Goal: Task Accomplishment & Management: Use online tool/utility

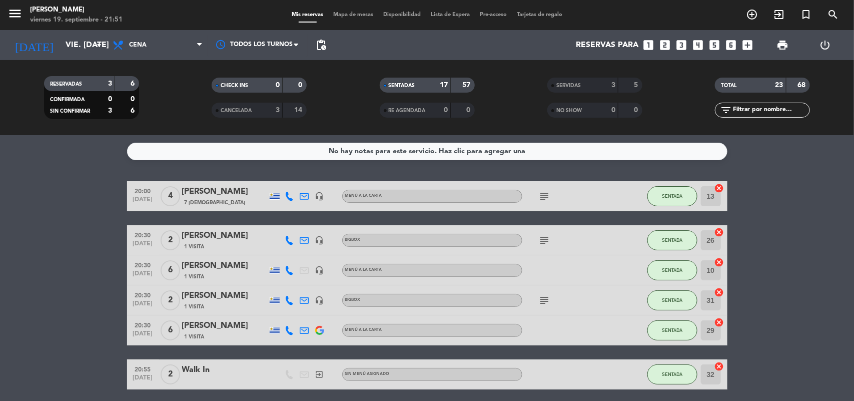
click at [334, 18] on span "Mapa de mesas" at bounding box center [353, 15] width 50 height 6
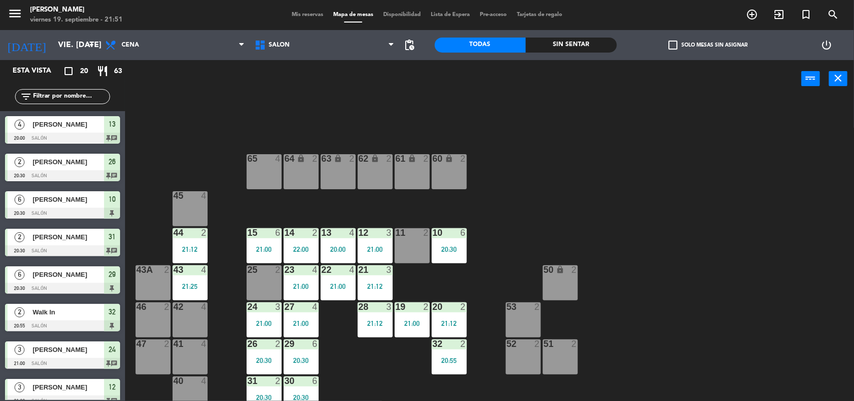
click at [416, 245] on div "11 2" at bounding box center [412, 245] width 35 height 35
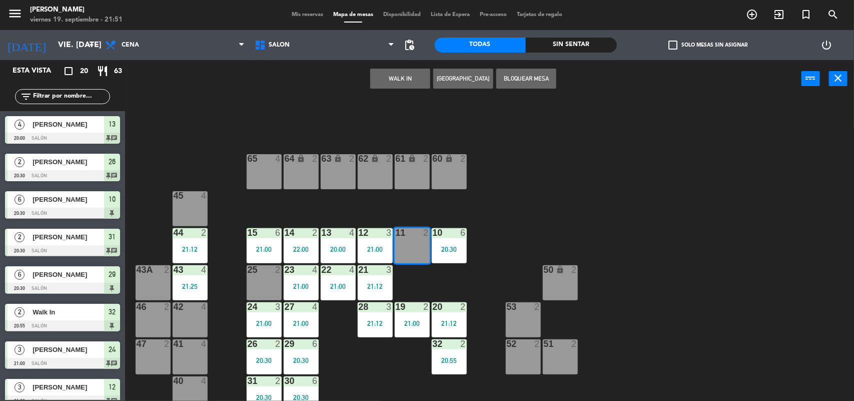
click at [416, 245] on div "11 2" at bounding box center [412, 245] width 35 height 35
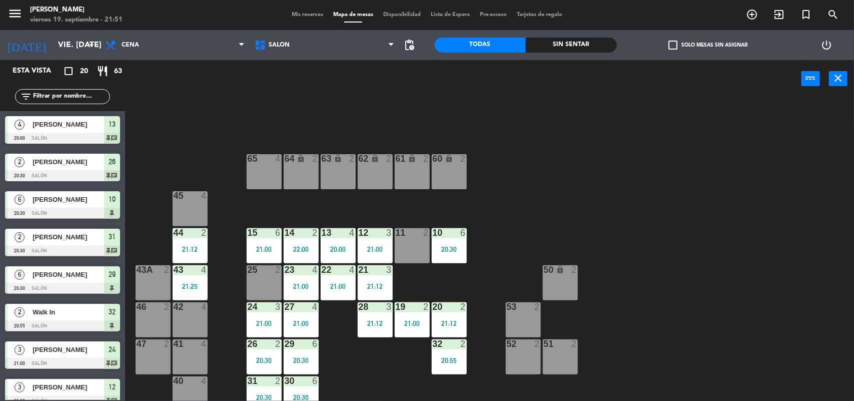
click at [413, 237] on div "11 2" at bounding box center [412, 233] width 35 height 10
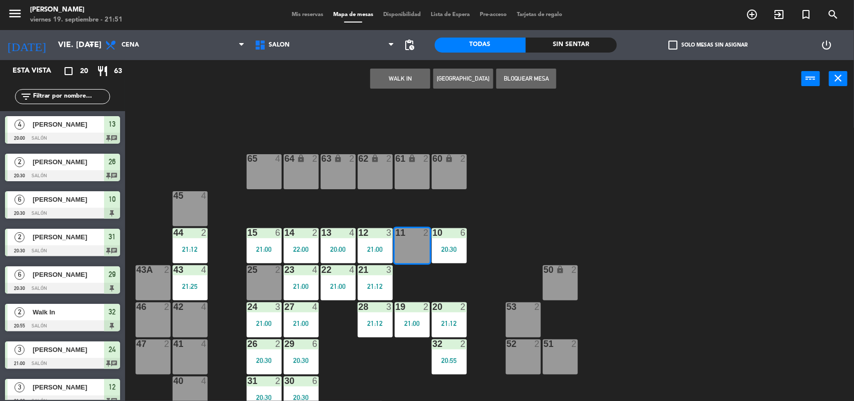
click at [416, 88] on button "WALK IN" at bounding box center [400, 79] width 60 height 20
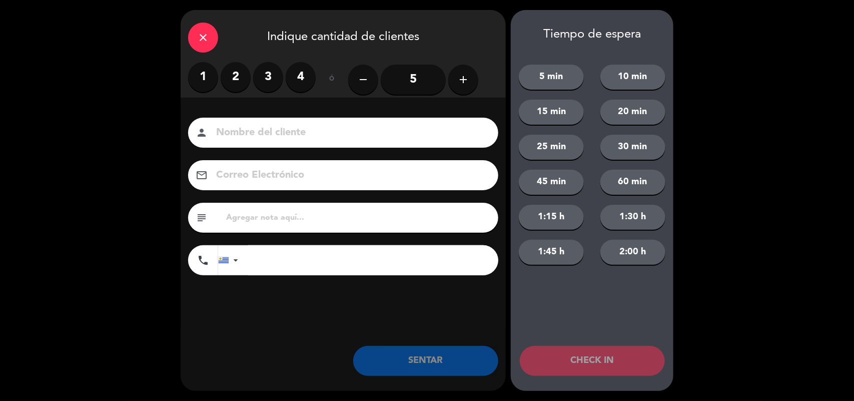
click at [241, 75] on label "2" at bounding box center [236, 77] width 30 height 30
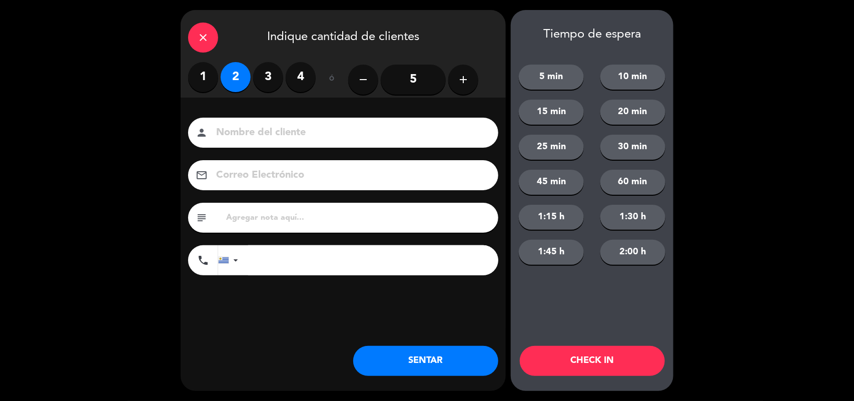
click at [434, 363] on button "SENTAR" at bounding box center [425, 361] width 145 height 30
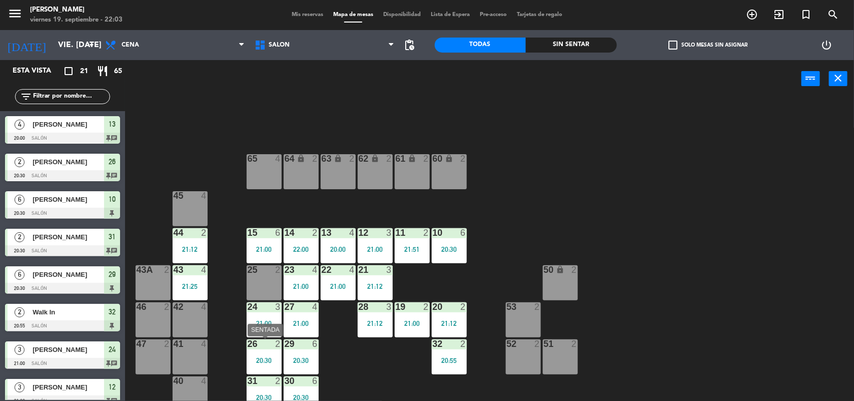
click at [271, 344] on div at bounding box center [264, 343] width 17 height 9
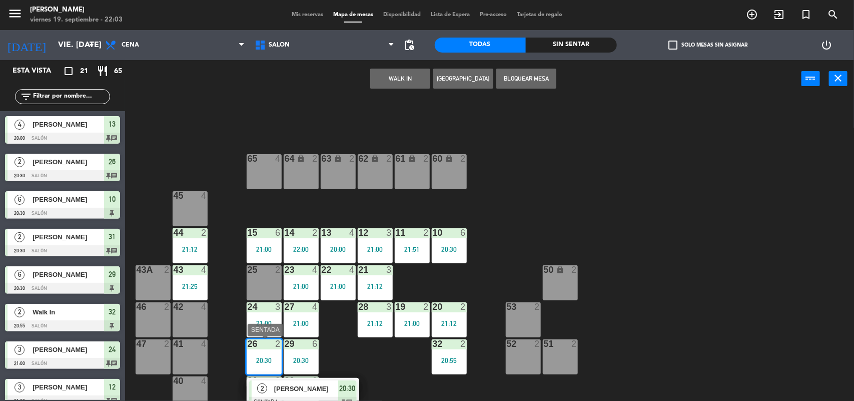
click at [302, 391] on span "[PERSON_NAME]" at bounding box center [306, 388] width 64 height 11
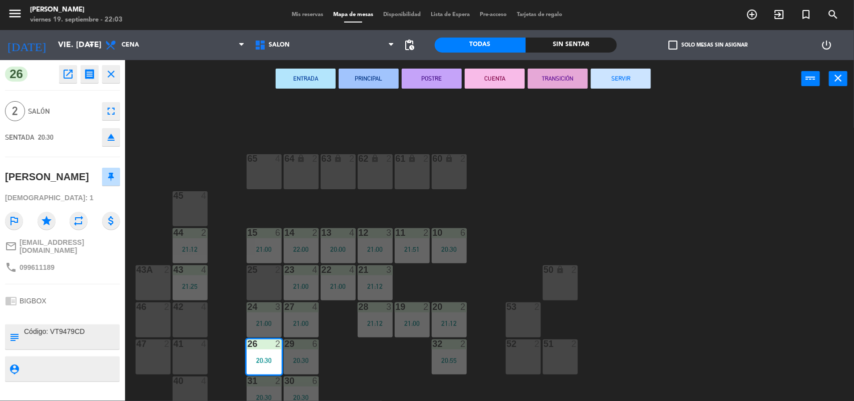
click at [617, 79] on button "SERVIR" at bounding box center [621, 79] width 60 height 20
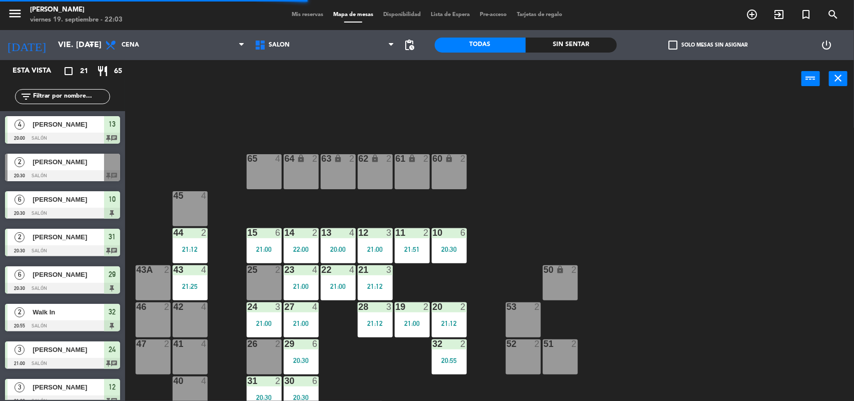
click at [452, 235] on div at bounding box center [449, 232] width 17 height 9
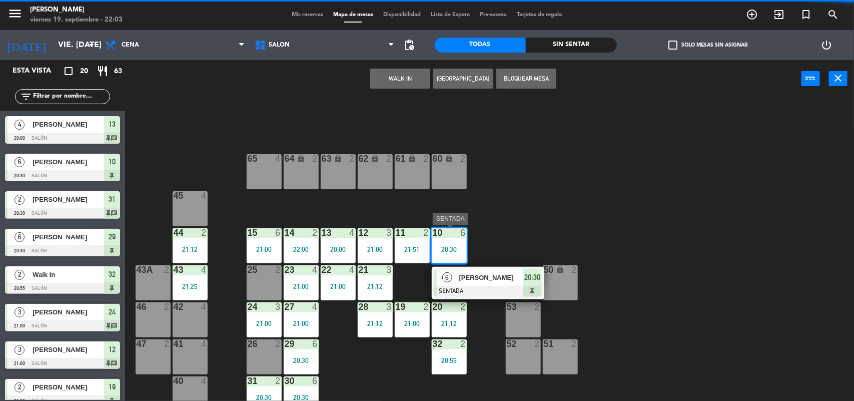
click at [474, 279] on span "[PERSON_NAME]" at bounding box center [491, 277] width 64 height 11
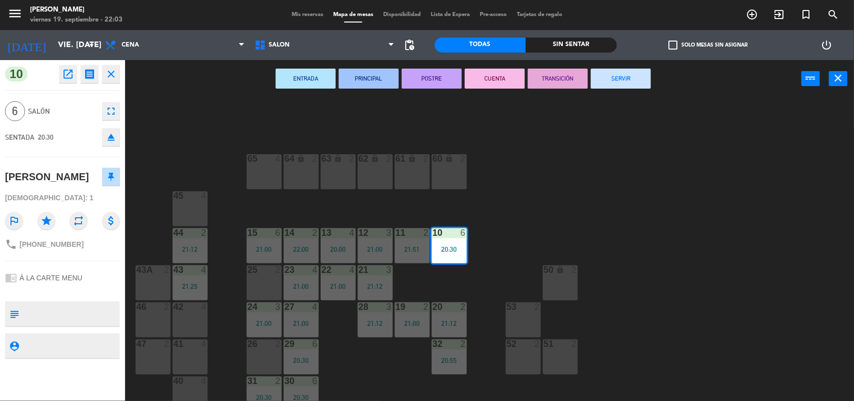
click at [602, 77] on button "SERVIR" at bounding box center [621, 79] width 60 height 20
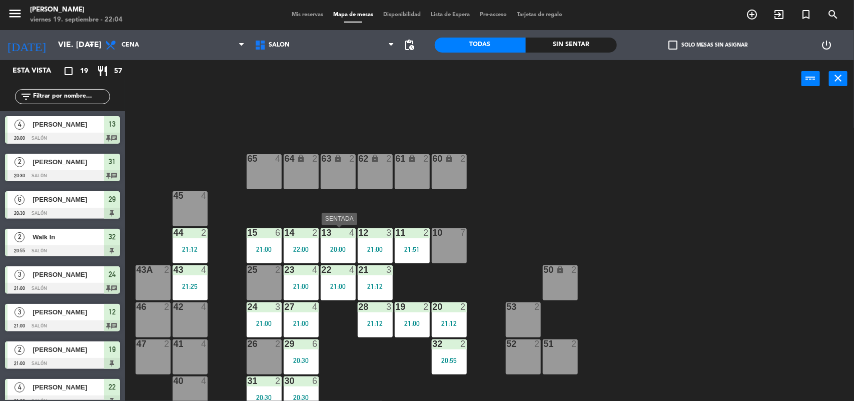
click at [338, 236] on div at bounding box center [338, 232] width 17 height 9
click at [338, 239] on div "13 4 20:00" at bounding box center [338, 245] width 35 height 35
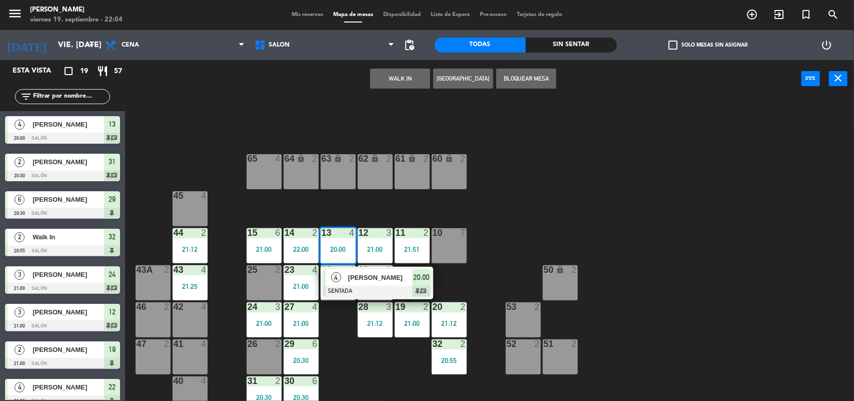
click at [349, 274] on span "[PERSON_NAME]" at bounding box center [380, 277] width 64 height 11
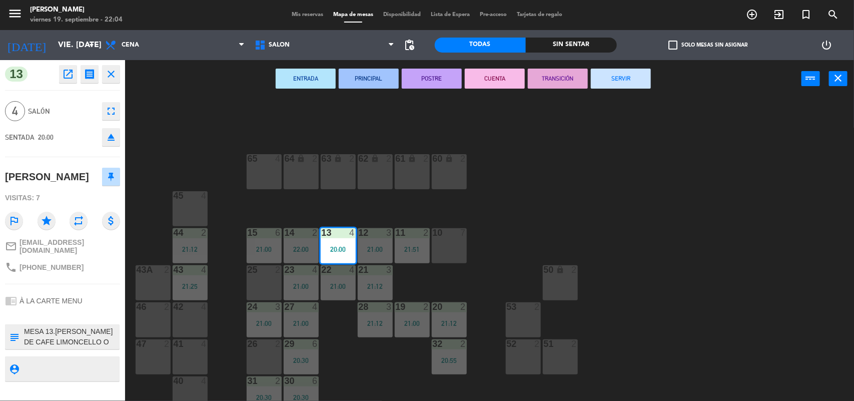
click at [614, 76] on button "SERVIR" at bounding box center [621, 79] width 60 height 20
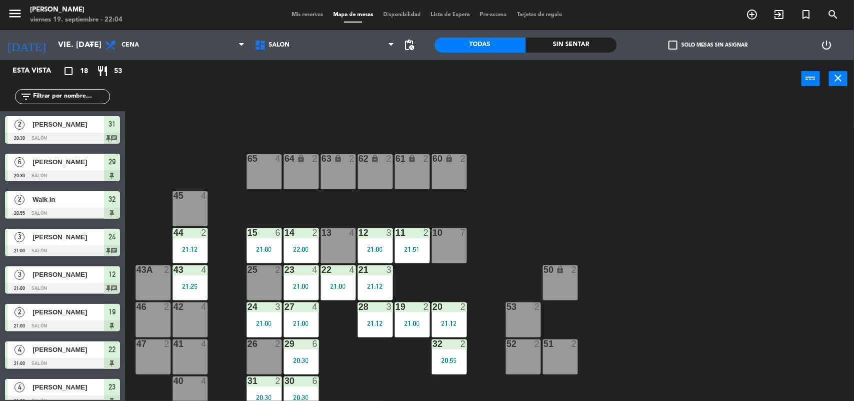
click at [260, 349] on div "26 2" at bounding box center [264, 344] width 35 height 10
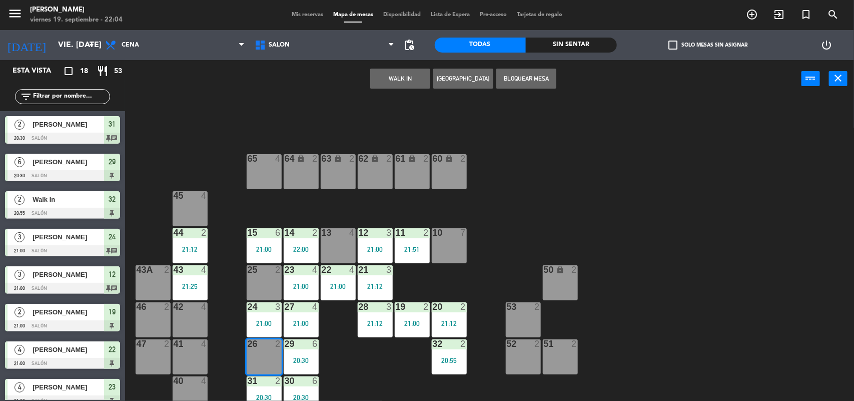
click at [398, 79] on button "WALK IN" at bounding box center [400, 79] width 60 height 20
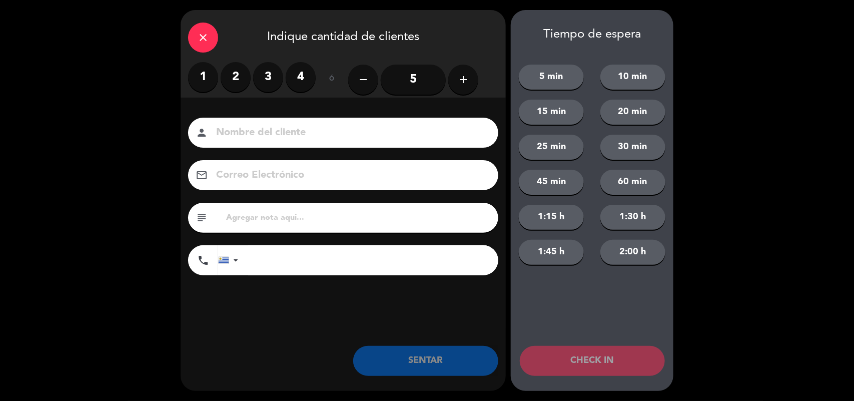
click at [234, 76] on label "2" at bounding box center [236, 77] width 30 height 30
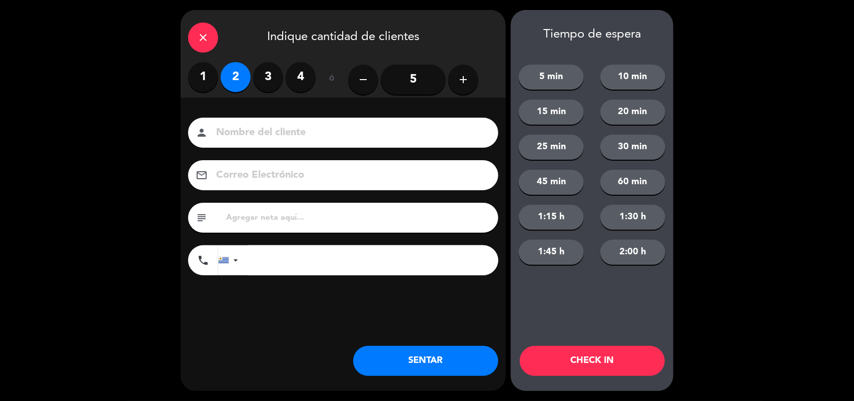
click at [455, 353] on button "SENTAR" at bounding box center [425, 361] width 145 height 30
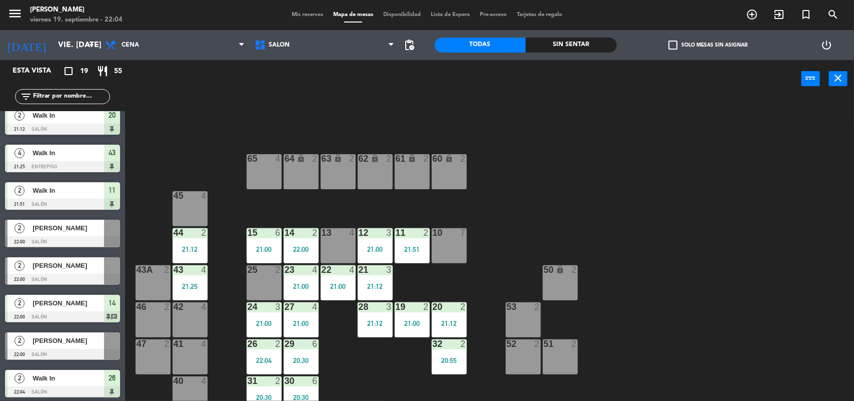
scroll to position [424, 0]
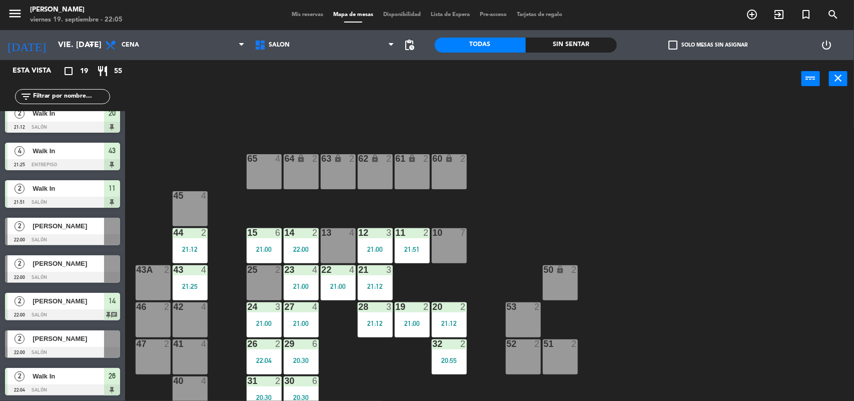
click at [41, 269] on span "[PERSON_NAME]" at bounding box center [69, 263] width 72 height 11
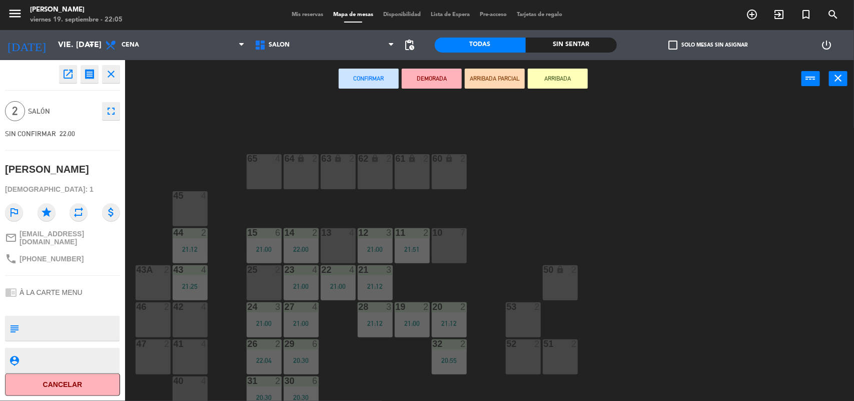
drag, startPoint x: 344, startPoint y: 233, endPoint x: 393, endPoint y: 206, distance: 55.3
click at [344, 233] on div at bounding box center [338, 232] width 17 height 9
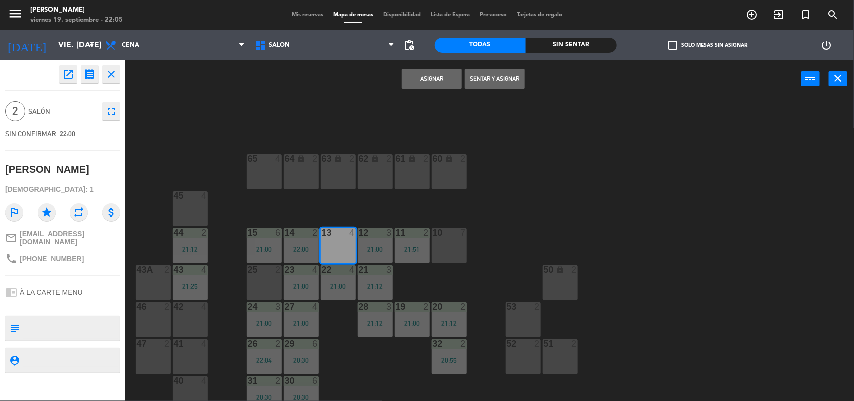
click at [503, 75] on button "Sentar y Asignar" at bounding box center [495, 79] width 60 height 20
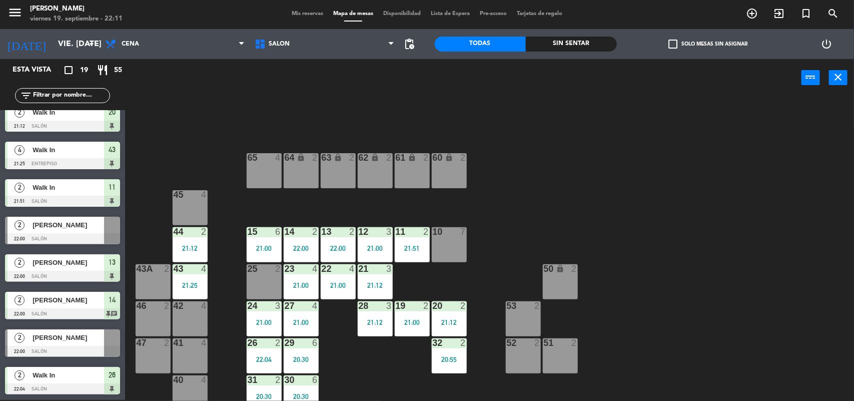
click at [81, 226] on span "[PERSON_NAME]" at bounding box center [69, 225] width 72 height 11
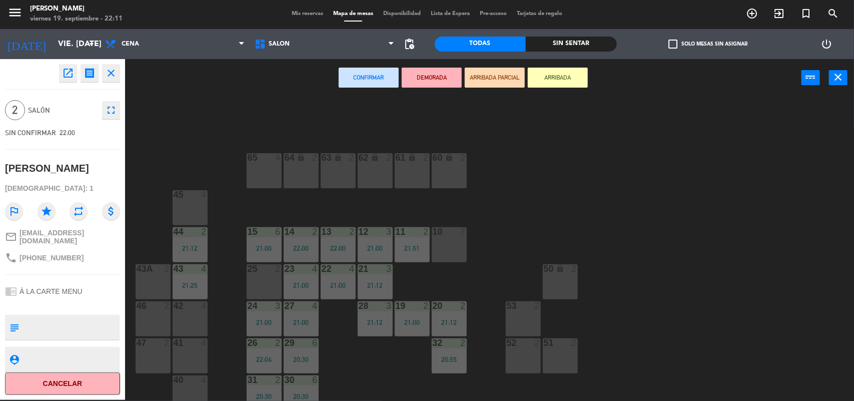
click at [191, 354] on div "41 4" at bounding box center [190, 355] width 35 height 35
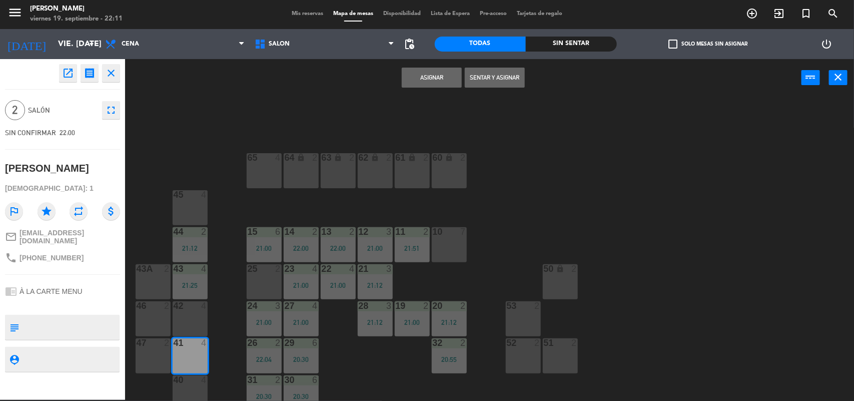
click at [476, 72] on button "Sentar y Asignar" at bounding box center [495, 78] width 60 height 20
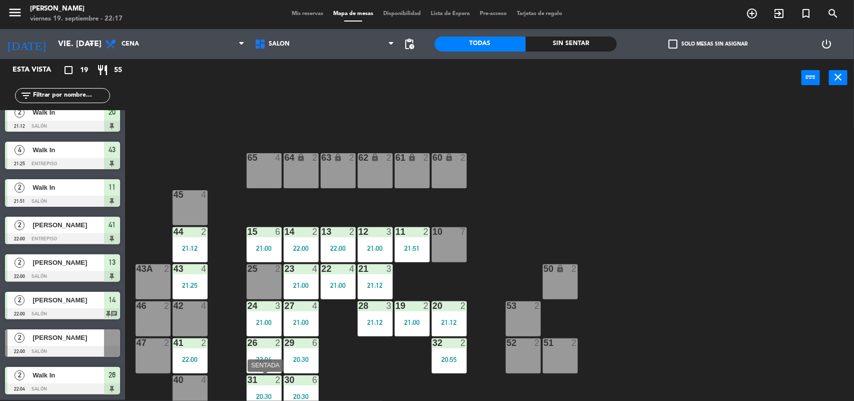
click at [262, 391] on div "31 2 20:30" at bounding box center [264, 392] width 35 height 35
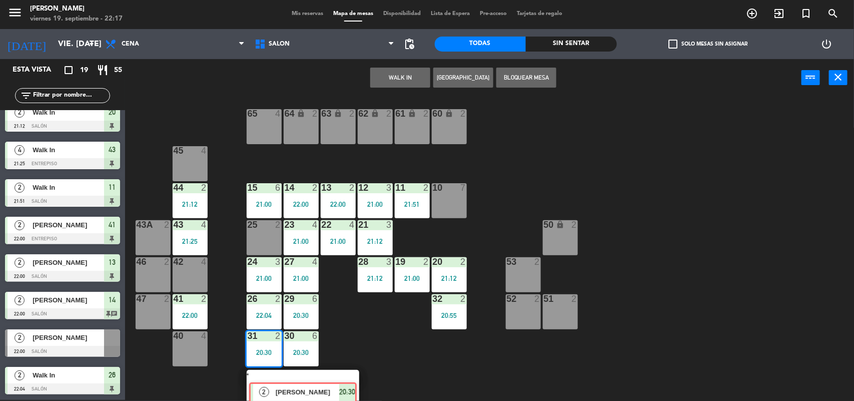
click at [262, 390] on div "2 [PERSON_NAME] SENTADA 20:30 chat" at bounding box center [303, 388] width 128 height 36
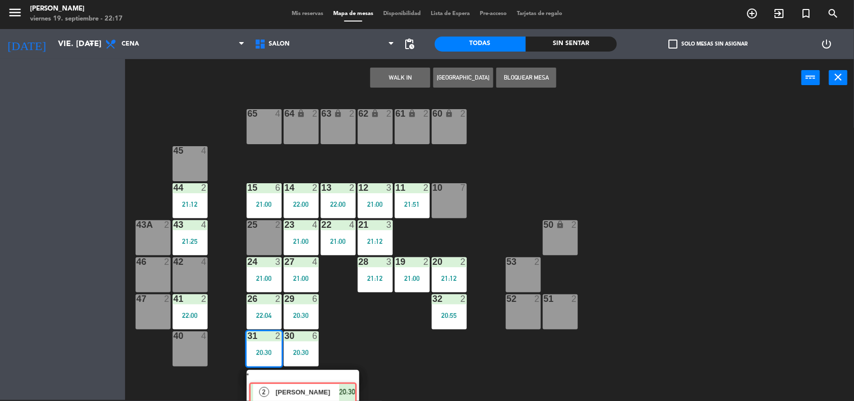
scroll to position [9, 0]
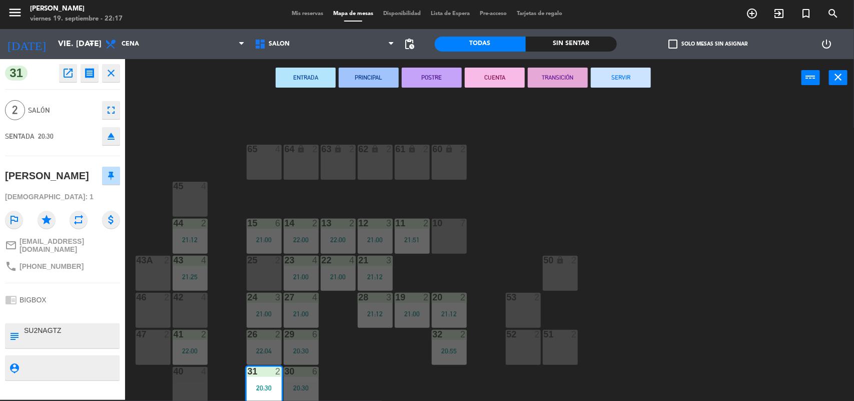
click at [606, 73] on button "SERVIR" at bounding box center [621, 78] width 60 height 20
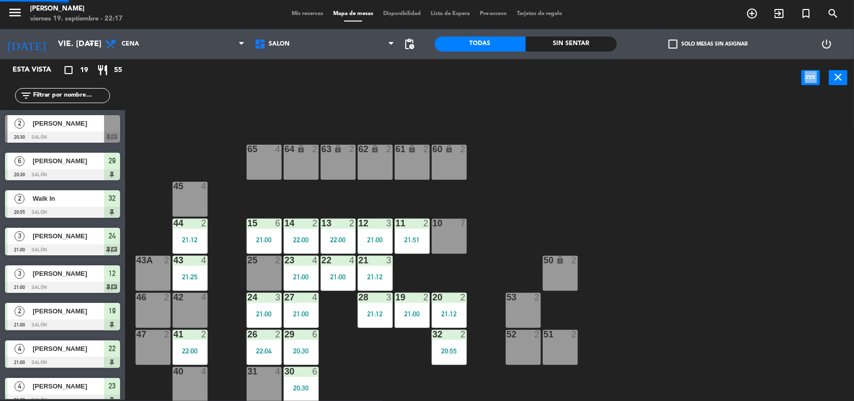
click at [606, 73] on div "power_input close" at bounding box center [463, 78] width 677 height 38
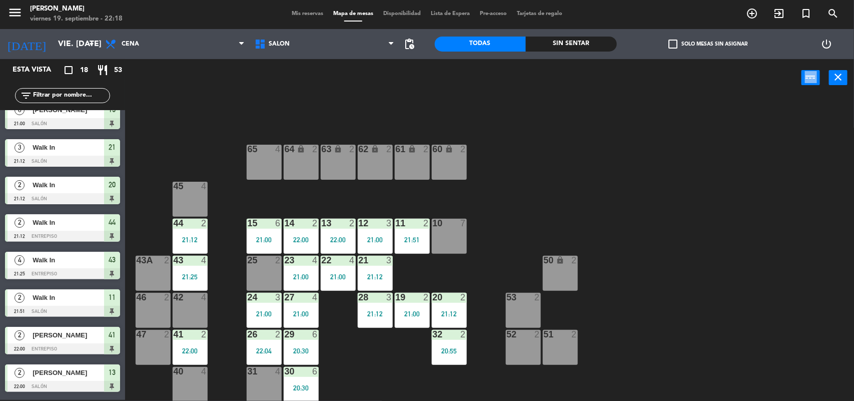
scroll to position [386, 0]
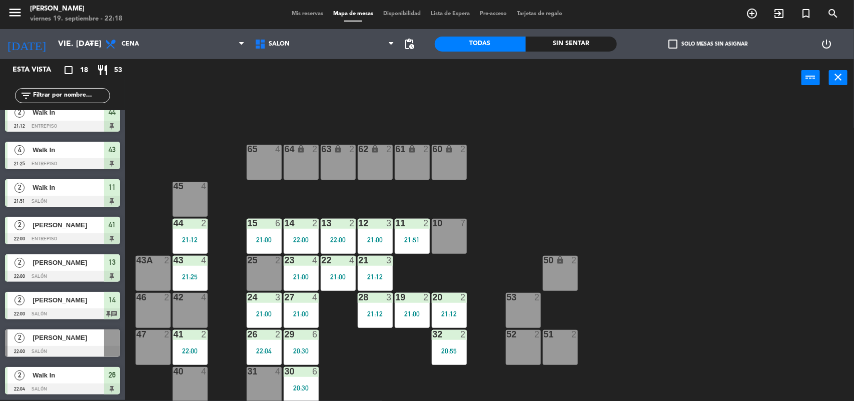
drag, startPoint x: 68, startPoint y: 341, endPoint x: 136, endPoint y: 350, distance: 68.2
click at [69, 341] on div "2 [PERSON_NAME] 22:00 Salón" at bounding box center [62, 343] width 125 height 38
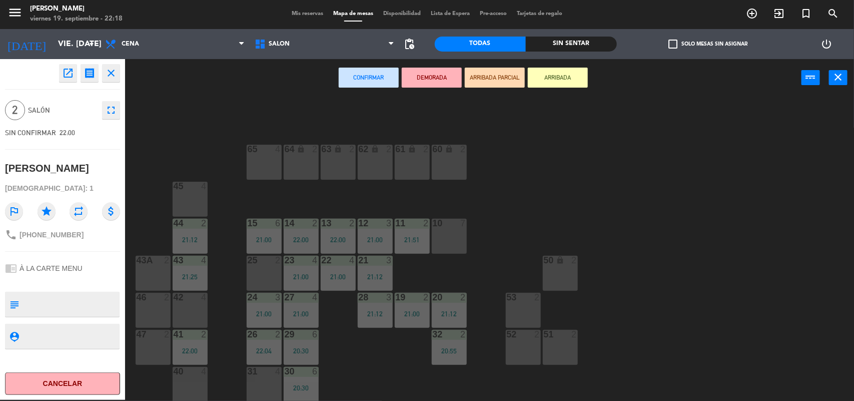
drag, startPoint x: 256, startPoint y: 388, endPoint x: 271, endPoint y: 378, distance: 17.6
click at [256, 388] on div "31 4" at bounding box center [264, 384] width 35 height 35
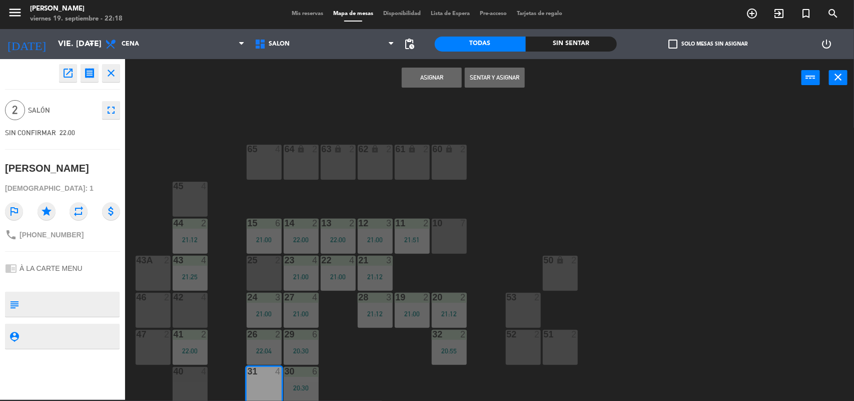
click at [506, 78] on button "Sentar y Asignar" at bounding box center [495, 78] width 60 height 20
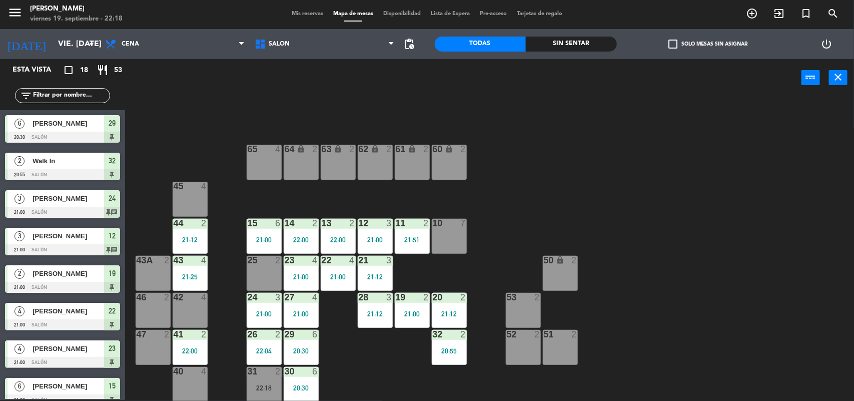
scroll to position [166, 0]
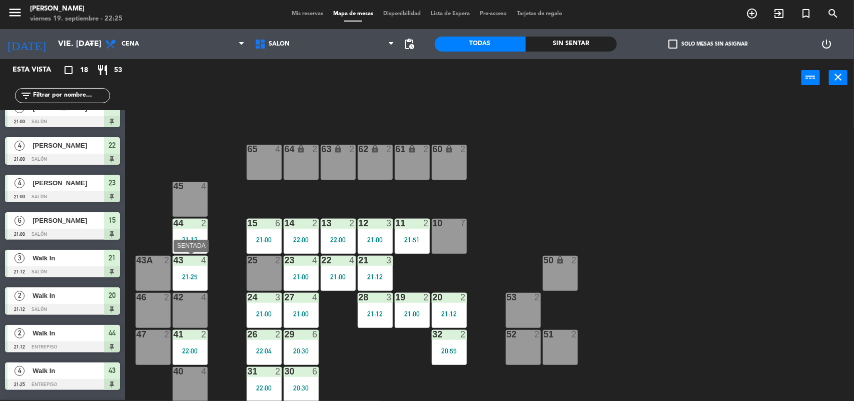
drag, startPoint x: 189, startPoint y: 280, endPoint x: 192, endPoint y: 291, distance: 10.8
click at [190, 280] on div "43 4 21:25" at bounding box center [190, 273] width 35 height 35
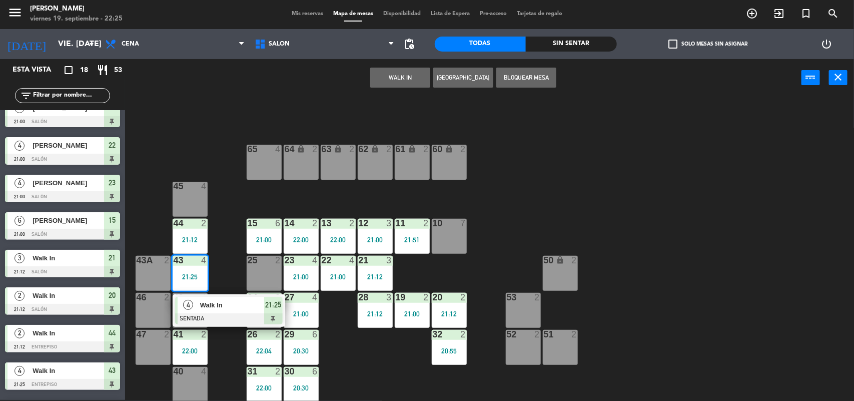
click at [211, 313] on div at bounding box center [229, 318] width 108 height 11
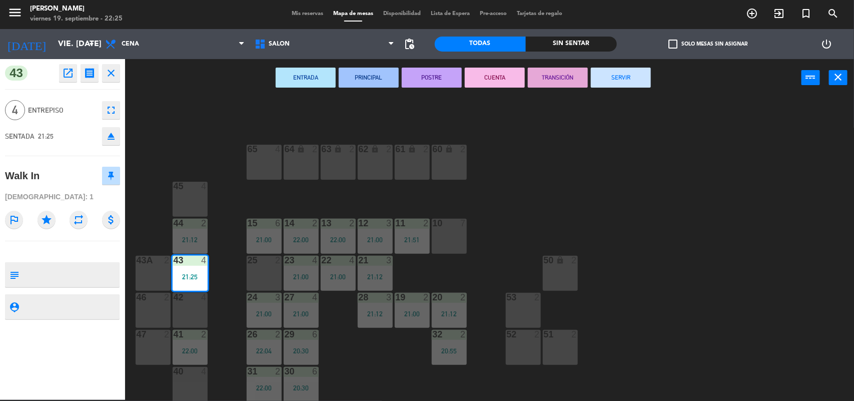
click at [622, 77] on button "SERVIR" at bounding box center [621, 78] width 60 height 20
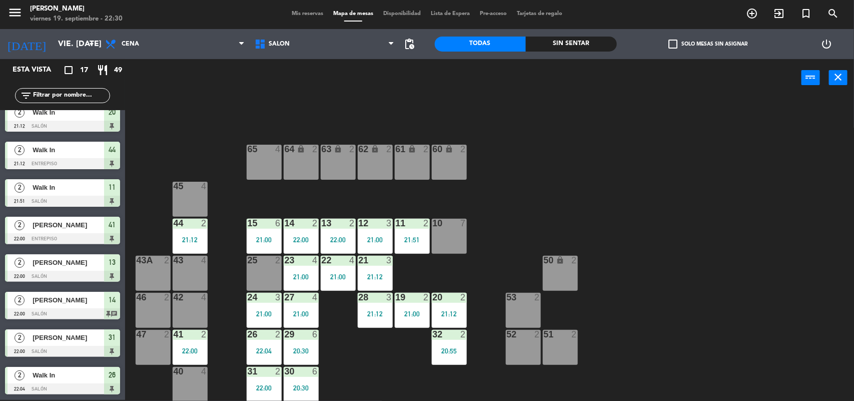
scroll to position [0, 0]
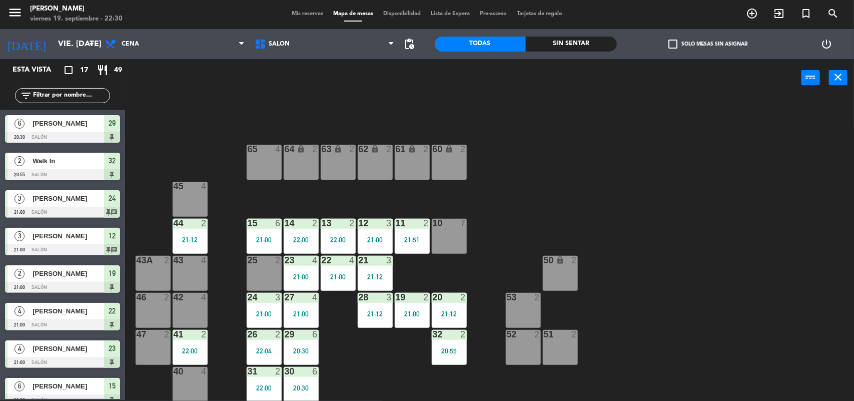
click at [306, 13] on span "Mis reservas" at bounding box center [308, 14] width 42 height 6
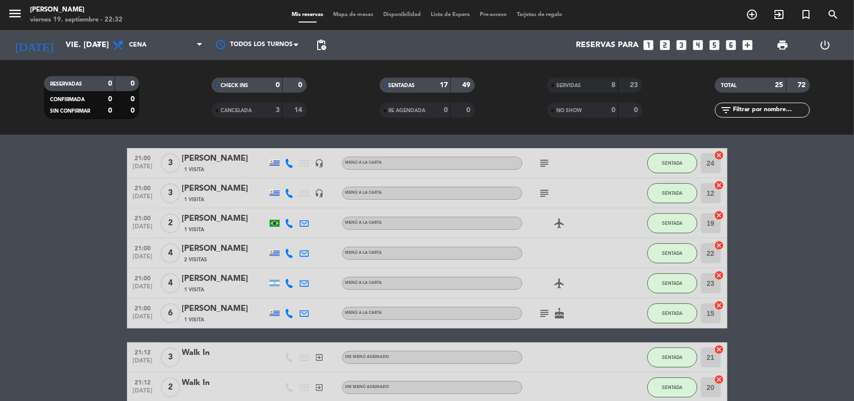
scroll to position [125, 0]
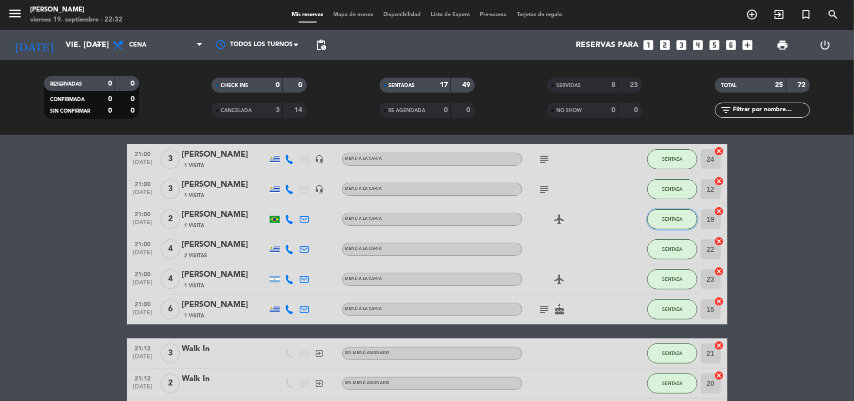
click at [691, 219] on button "SENTADA" at bounding box center [673, 219] width 50 height 20
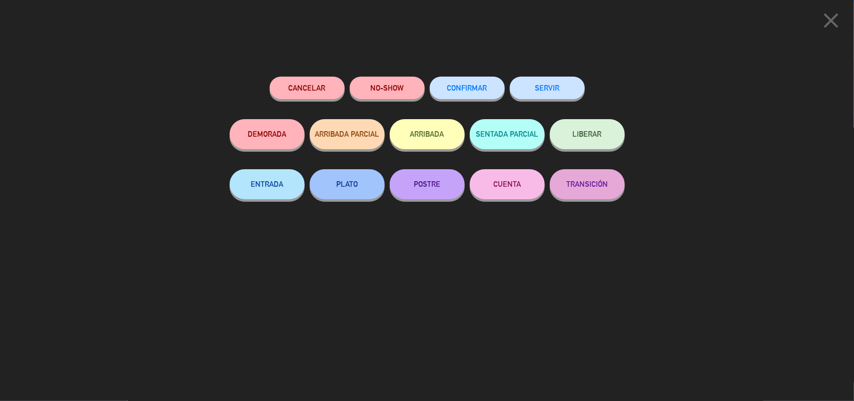
click at [574, 86] on button "SERVIR" at bounding box center [547, 88] width 75 height 23
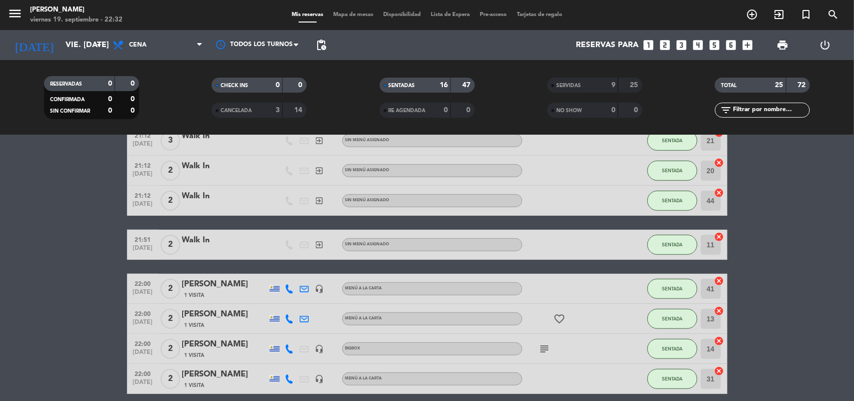
scroll to position [313, 0]
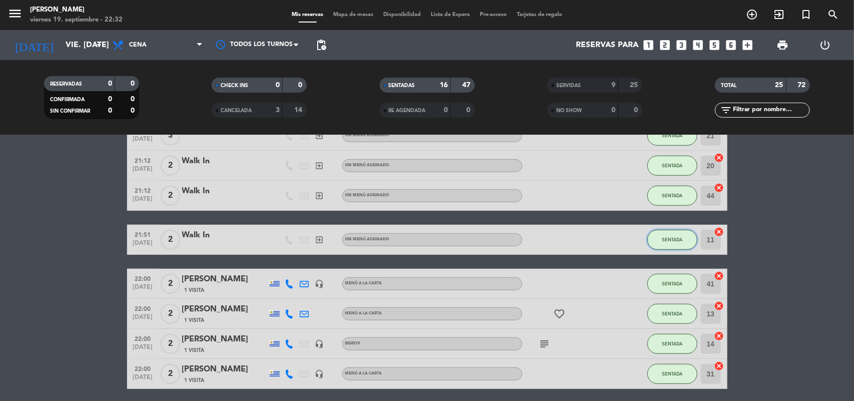
click at [666, 242] on span "SENTADA" at bounding box center [672, 240] width 21 height 6
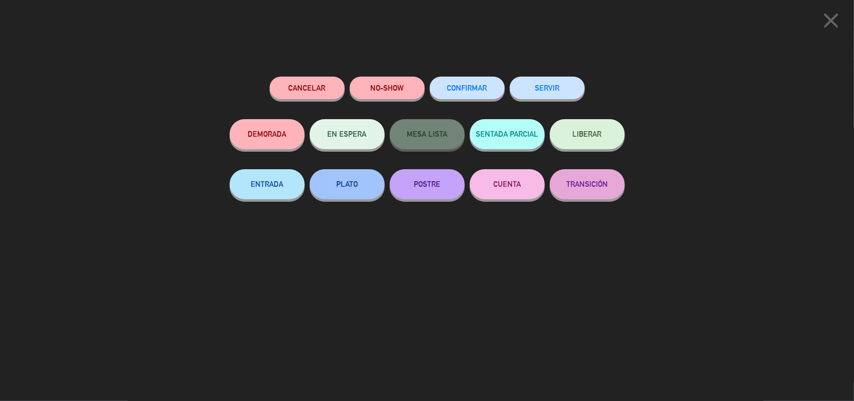
click at [553, 81] on button "SERVIR" at bounding box center [547, 88] width 75 height 23
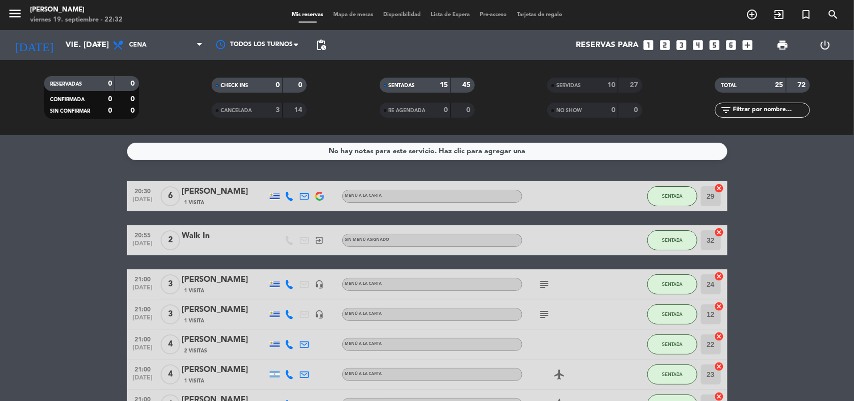
scroll to position [188, 0]
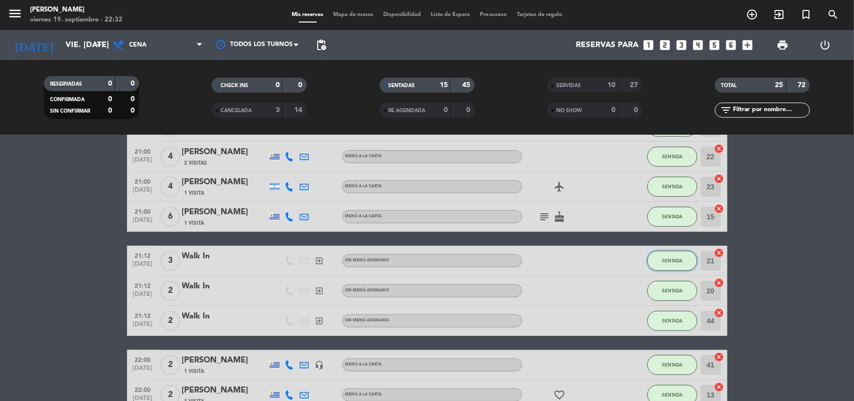
click at [670, 255] on button "SENTADA" at bounding box center [673, 261] width 50 height 20
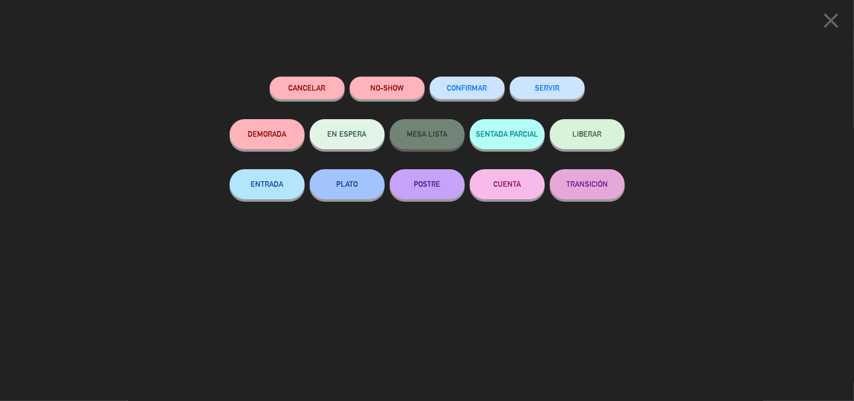
click at [542, 95] on button "SERVIR" at bounding box center [547, 88] width 75 height 23
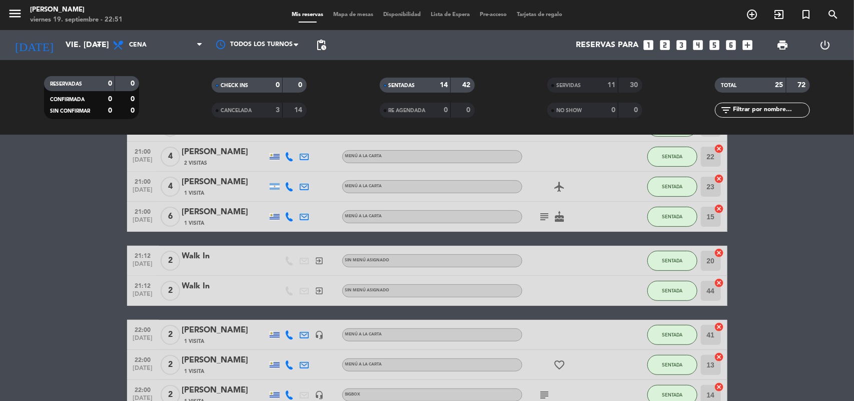
click at [361, 16] on span "Mapa de mesas" at bounding box center [353, 15] width 50 height 6
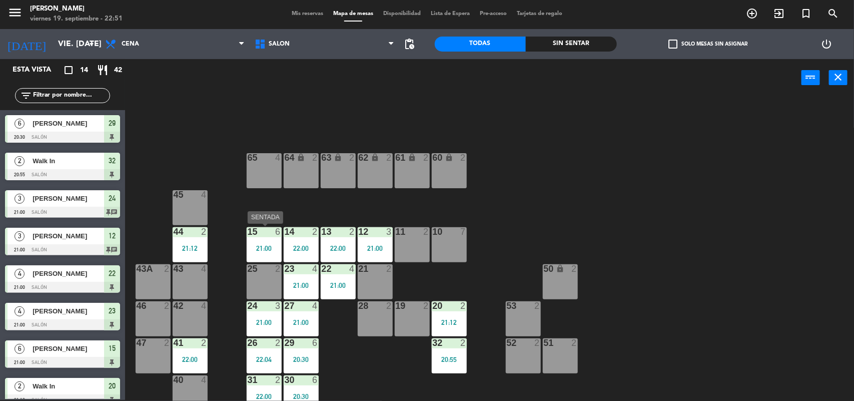
click at [271, 240] on div "15 6 21:00" at bounding box center [264, 244] width 35 height 35
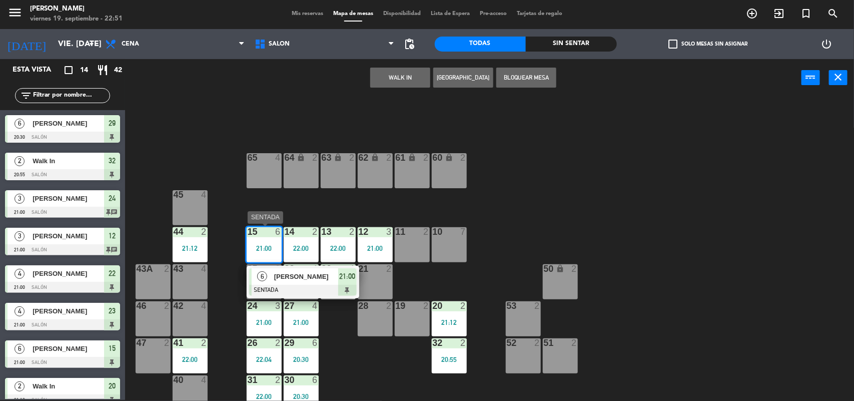
click at [273, 273] on div "[PERSON_NAME]" at bounding box center [305, 276] width 65 height 17
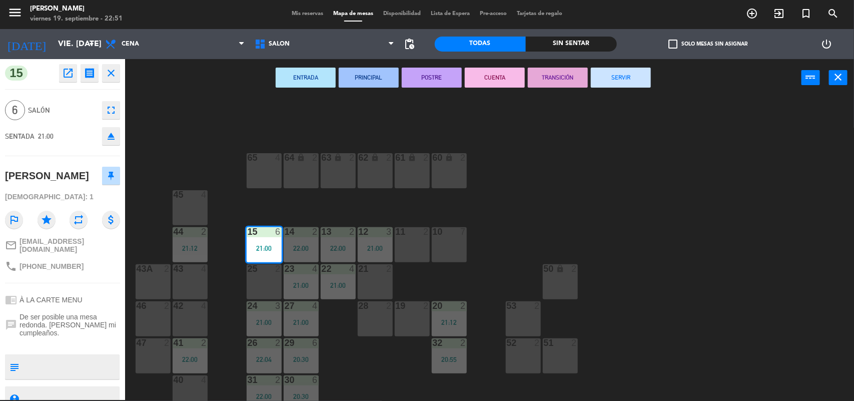
click at [619, 78] on button "SERVIR" at bounding box center [621, 78] width 60 height 20
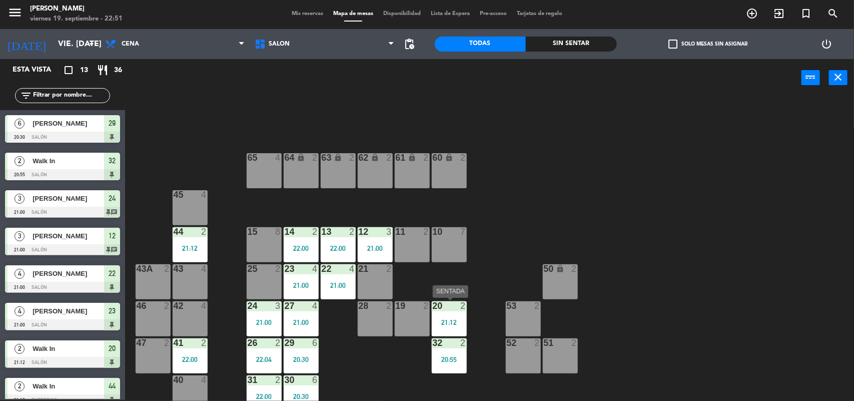
click at [438, 319] on div "21:12" at bounding box center [449, 322] width 35 height 7
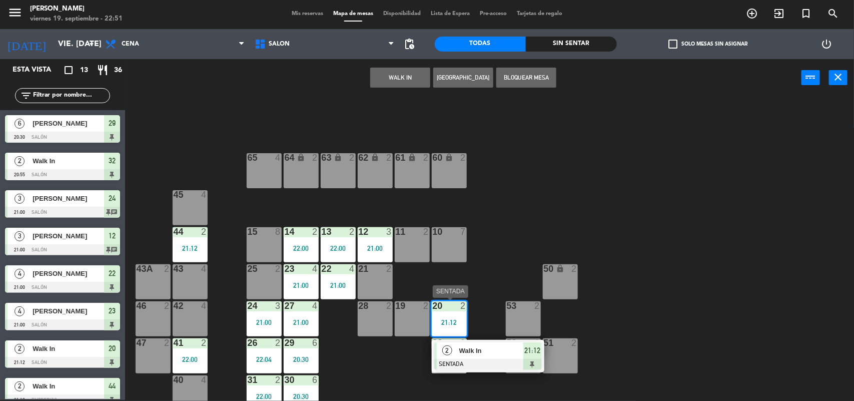
click at [458, 341] on div "2 Walk In SENTADA 21:12" at bounding box center [488, 356] width 113 height 33
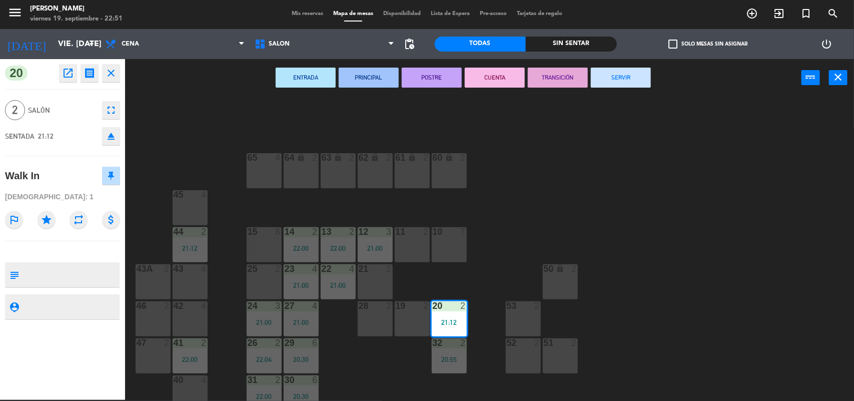
click at [629, 76] on button "SERVIR" at bounding box center [621, 78] width 60 height 20
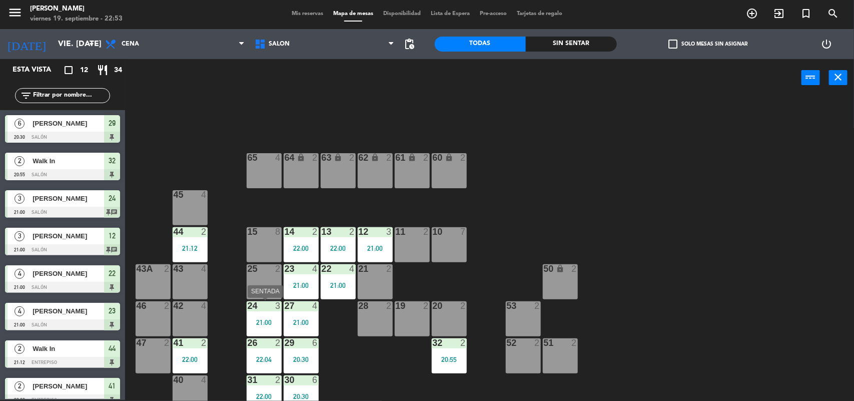
click at [262, 313] on div "24 3 21:00" at bounding box center [264, 318] width 35 height 35
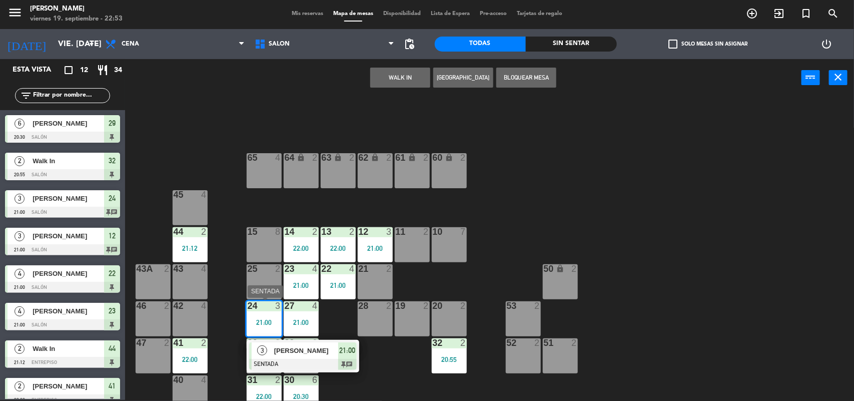
click at [339, 351] on span "21:00" at bounding box center [347, 350] width 16 height 12
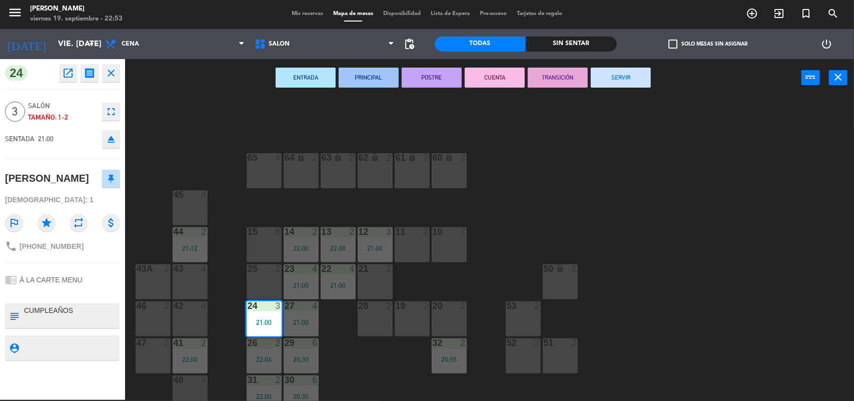
click at [611, 80] on button "SERVIR" at bounding box center [621, 78] width 60 height 20
click at [611, 80] on div "ENTRADA PRINCIPAL POSTRE CUENTA TRANSICIÓN SERVIR power_input close" at bounding box center [463, 78] width 677 height 38
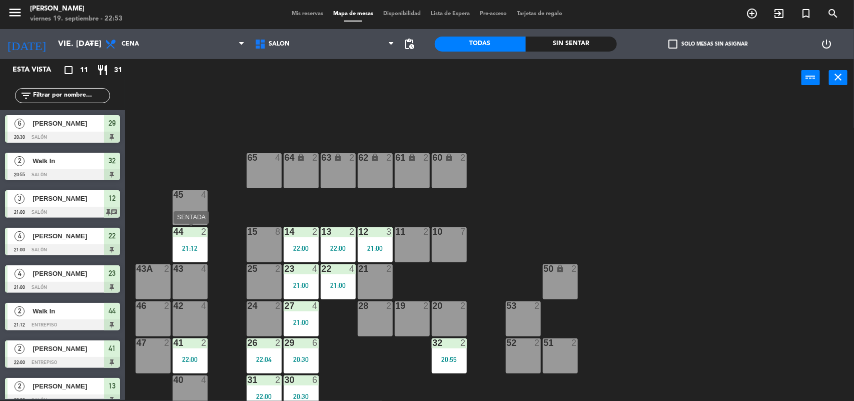
click at [183, 243] on div "44 2 21:12" at bounding box center [190, 244] width 35 height 35
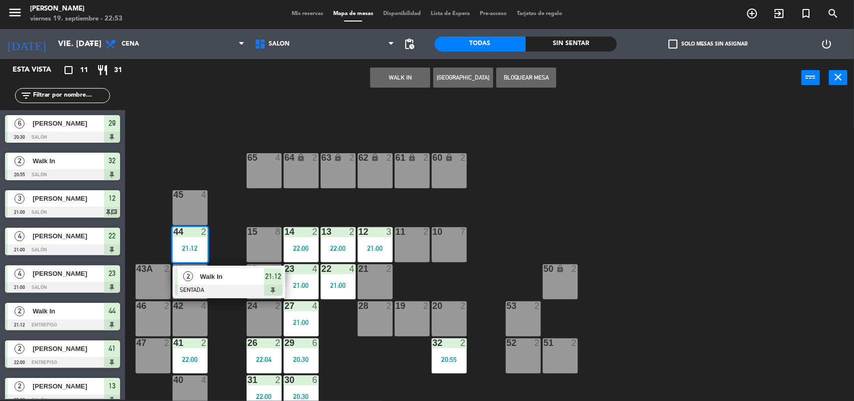
click at [196, 282] on div "2" at bounding box center [189, 276] width 22 height 17
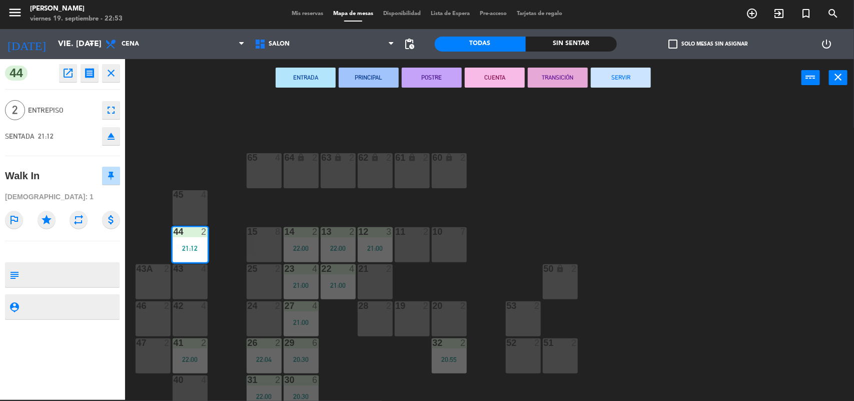
click at [622, 78] on button "SERVIR" at bounding box center [621, 78] width 60 height 20
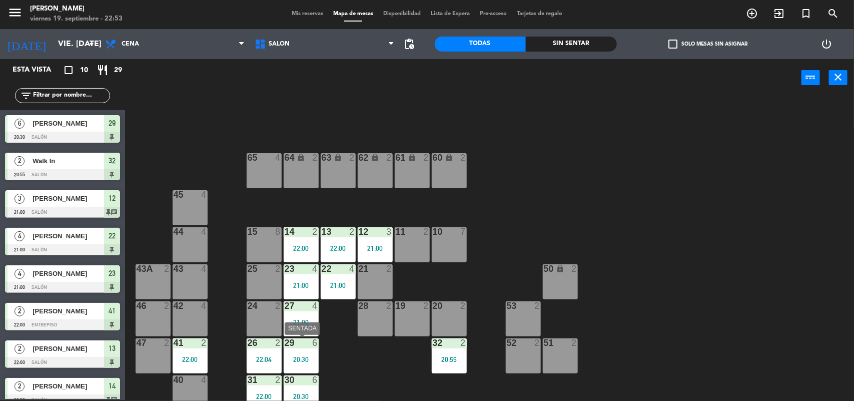
click at [305, 368] on div "29 6 20:30" at bounding box center [301, 355] width 35 height 35
click at [295, 356] on div "20:30" at bounding box center [301, 359] width 35 height 7
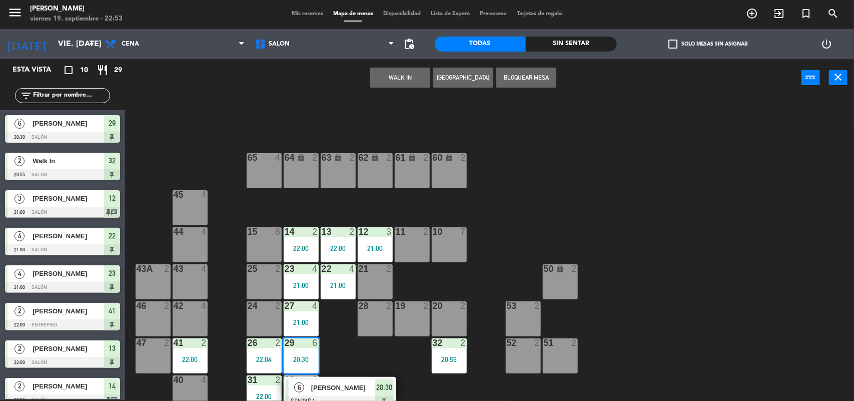
click at [346, 389] on span "[PERSON_NAME]" at bounding box center [343, 387] width 64 height 11
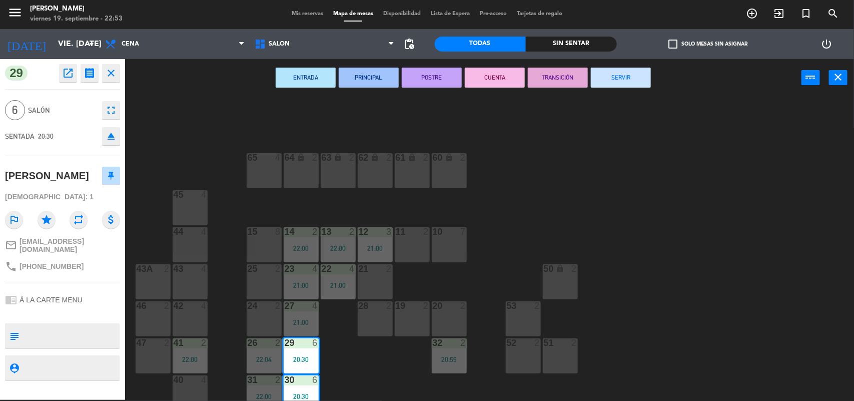
click at [638, 78] on button "SERVIR" at bounding box center [621, 78] width 60 height 20
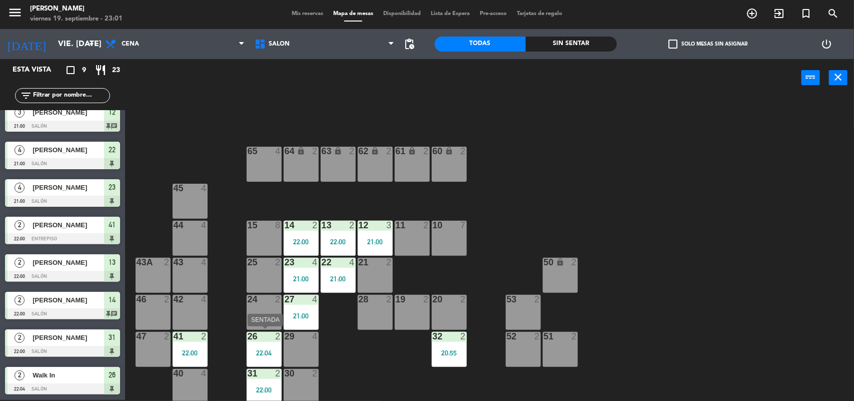
scroll to position [9, 0]
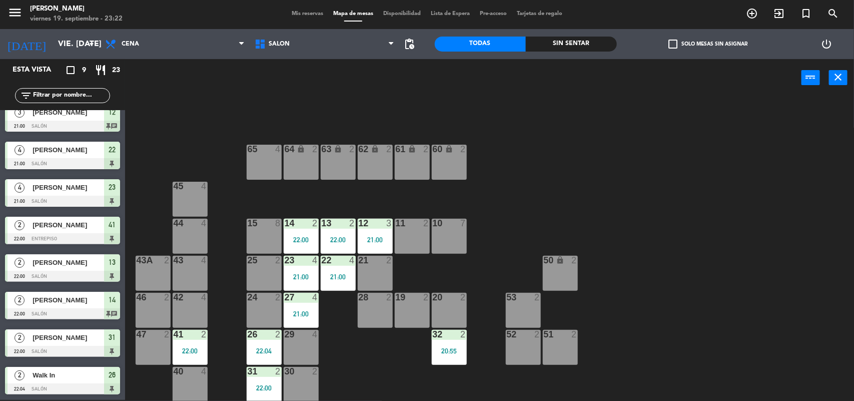
click at [292, 15] on span "Mis reservas" at bounding box center [308, 14] width 42 height 6
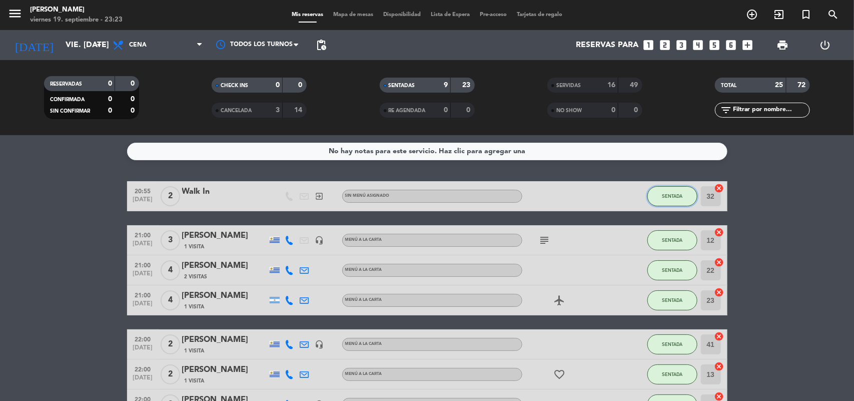
click at [693, 194] on button "SENTADA" at bounding box center [673, 196] width 50 height 20
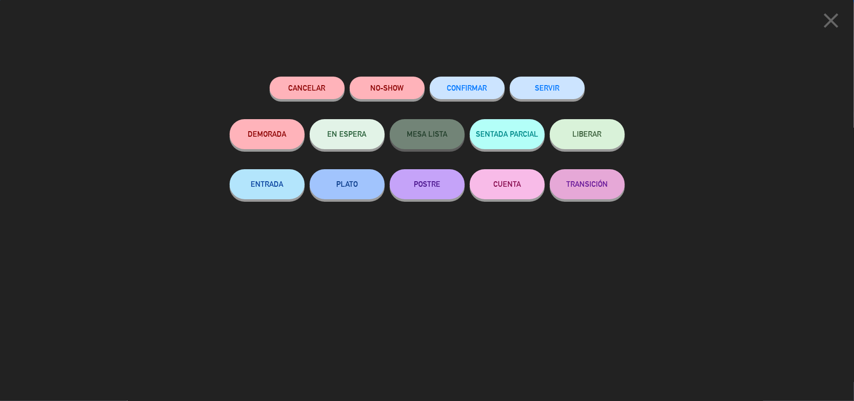
click at [569, 88] on button "SERVIR" at bounding box center [547, 88] width 75 height 23
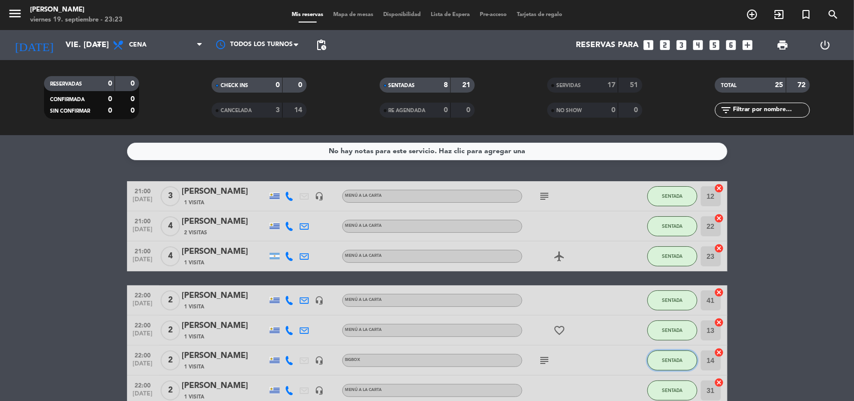
click at [666, 364] on button "SENTADA" at bounding box center [673, 360] width 50 height 20
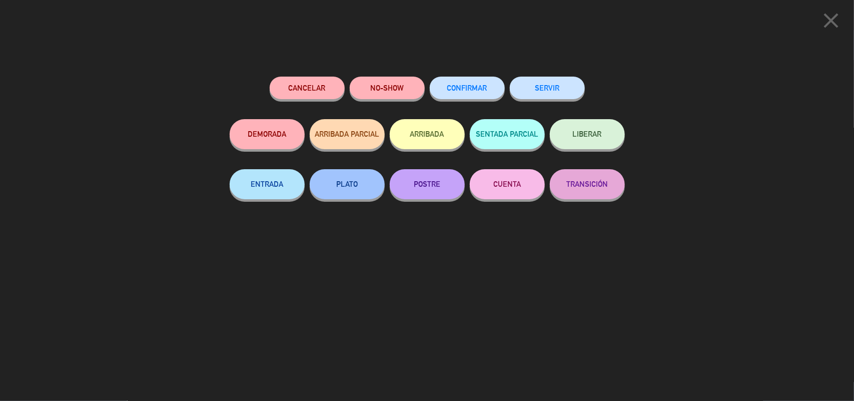
click at [526, 92] on button "SERVIR" at bounding box center [547, 88] width 75 height 23
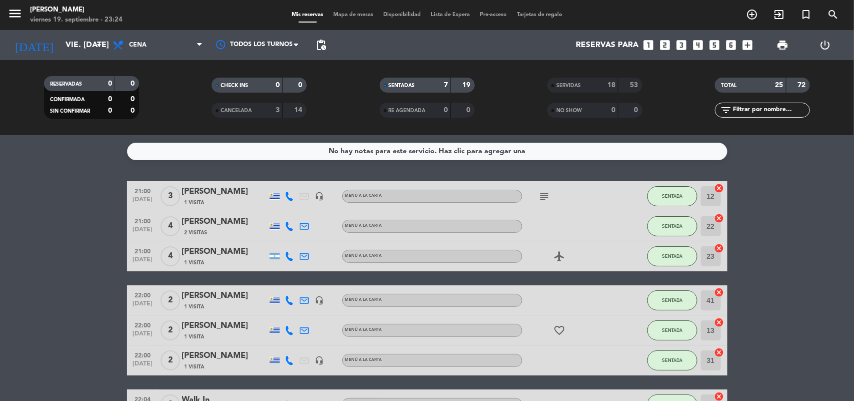
click at [544, 191] on icon "subject" at bounding box center [545, 196] width 12 height 12
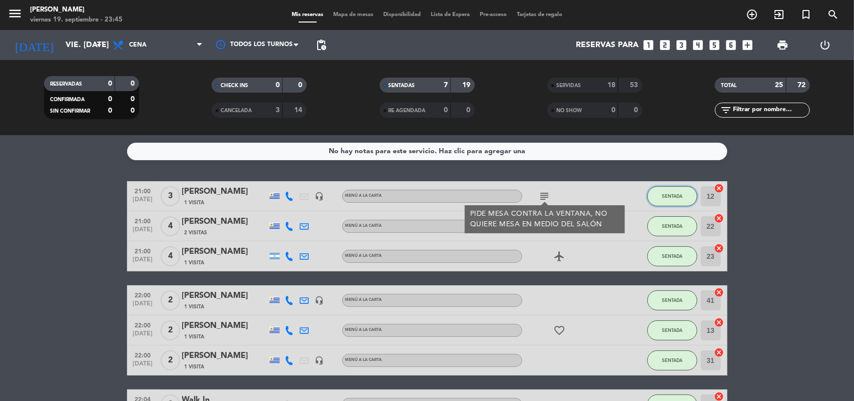
click at [674, 196] on span "SENTADA" at bounding box center [672, 196] width 21 height 6
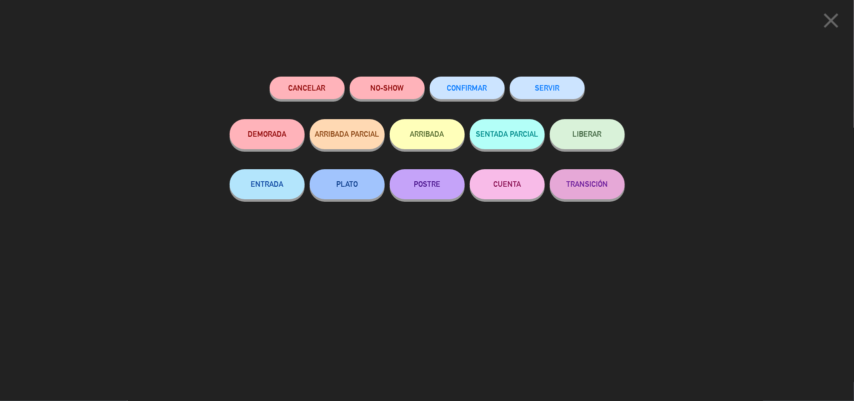
click at [549, 86] on button "SERVIR" at bounding box center [547, 88] width 75 height 23
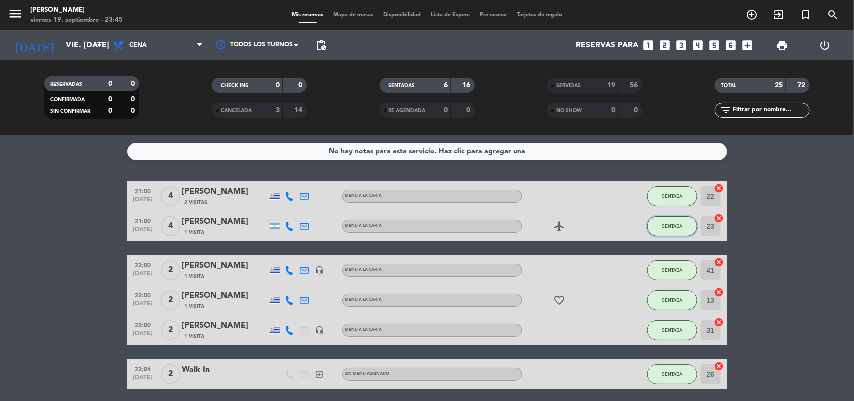
click at [680, 229] on button "SENTADA" at bounding box center [673, 226] width 50 height 20
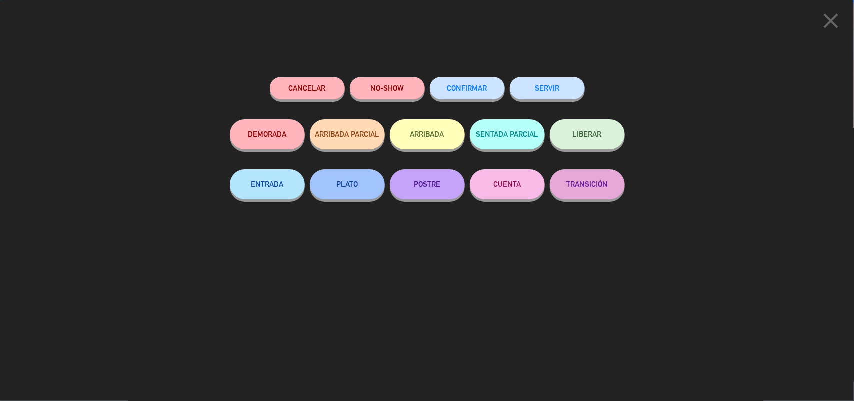
click at [549, 87] on button "SERVIR" at bounding box center [547, 88] width 75 height 23
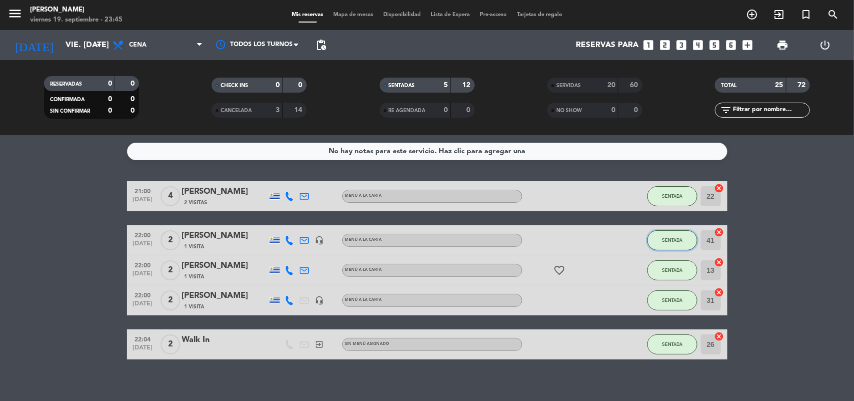
click at [666, 241] on span "SENTADA" at bounding box center [672, 240] width 21 height 6
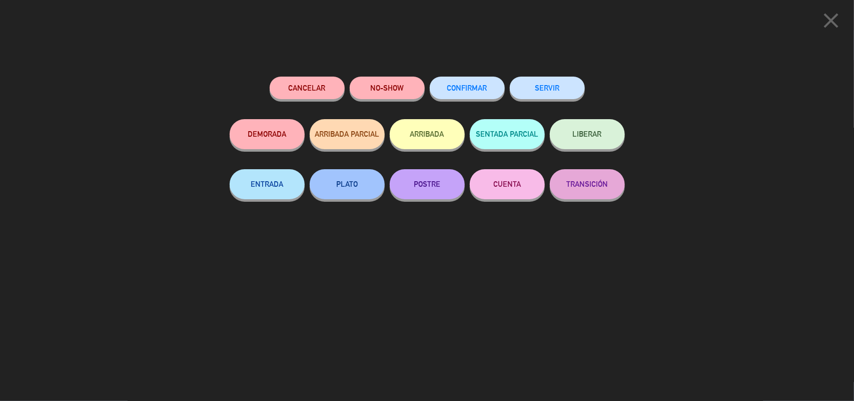
click at [560, 90] on button "SERVIR" at bounding box center [547, 88] width 75 height 23
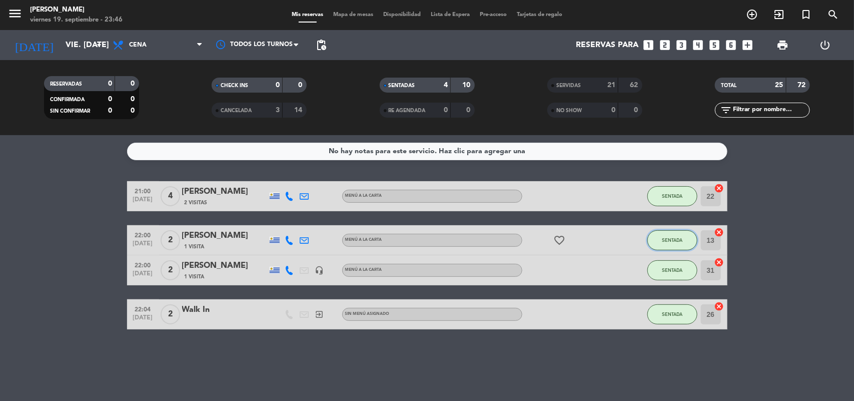
click at [661, 240] on button "SENTADA" at bounding box center [673, 240] width 50 height 20
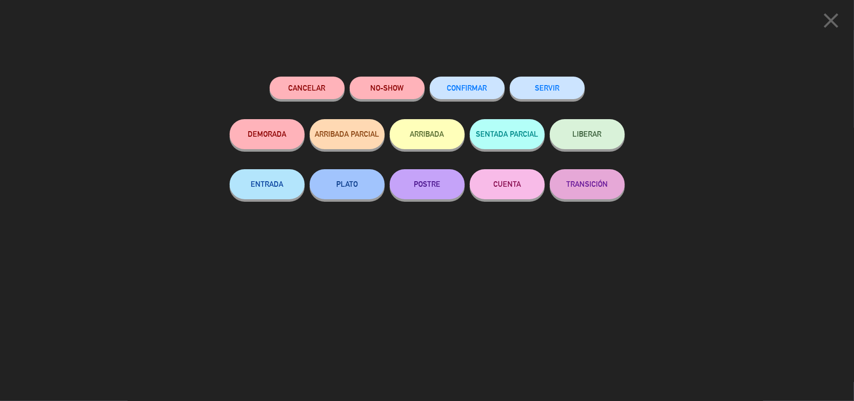
click at [565, 93] on button "SERVIR" at bounding box center [547, 88] width 75 height 23
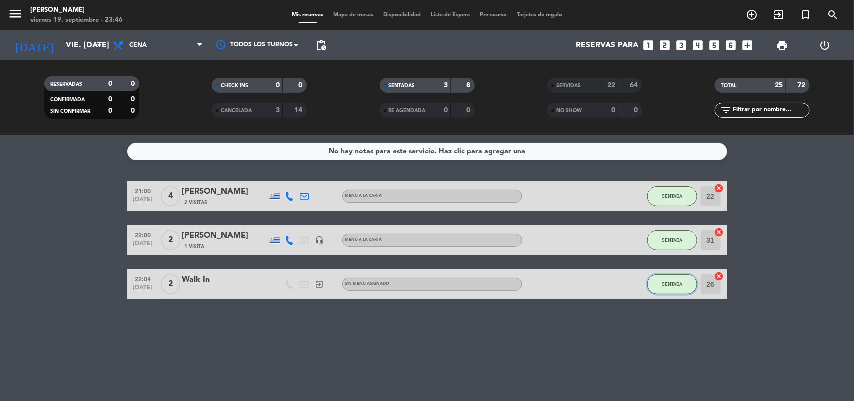
click at [664, 281] on span "SENTADA" at bounding box center [672, 284] width 21 height 6
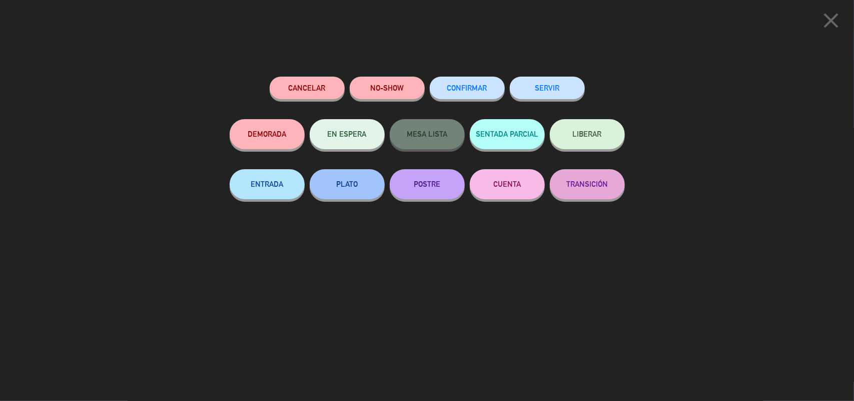
click at [552, 92] on button "SERVIR" at bounding box center [547, 88] width 75 height 23
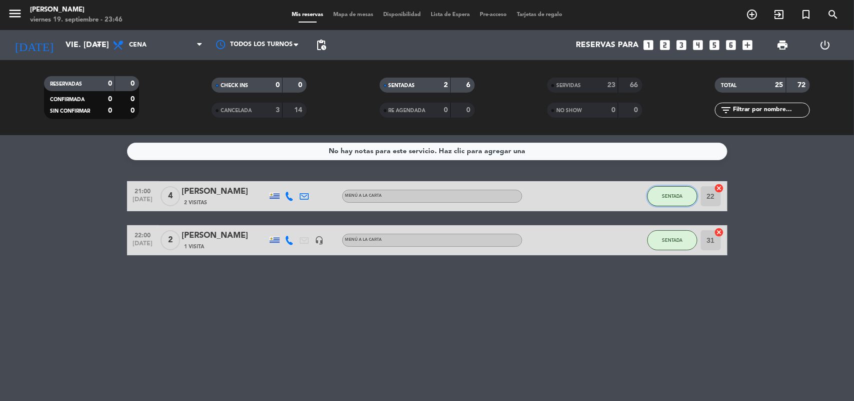
click at [676, 190] on button "SENTADA" at bounding box center [673, 196] width 50 height 20
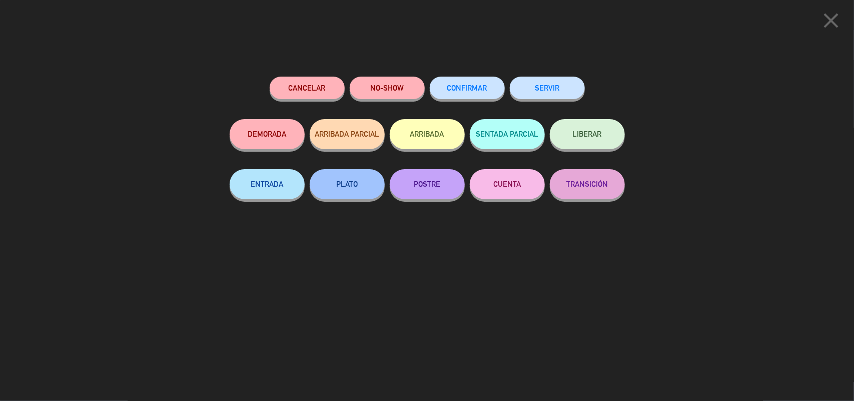
click at [567, 87] on button "SERVIR" at bounding box center [547, 88] width 75 height 23
